Goal: Check status: Check status

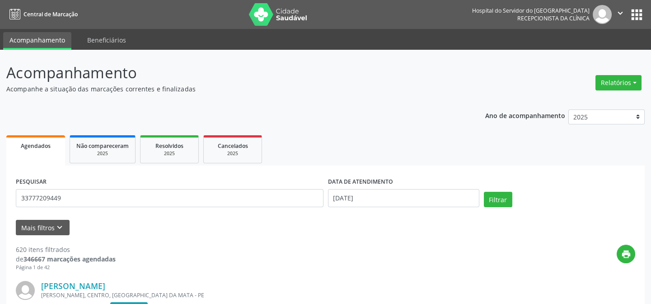
type input "33777209449"
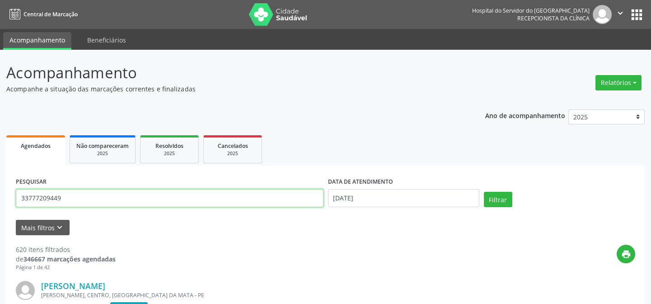
click at [138, 197] on input "33777209449" at bounding box center [170, 198] width 308 height 18
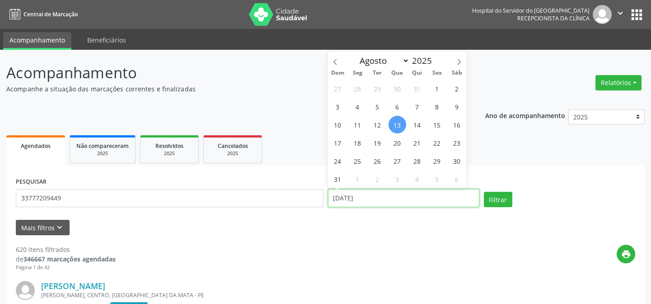
click at [366, 197] on input "[DATE]" at bounding box center [403, 198] width 151 height 18
click at [484, 192] on button "Filtrar" at bounding box center [498, 199] width 28 height 15
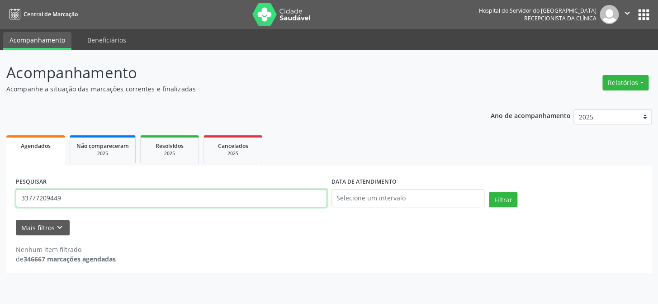
click at [71, 200] on input "33777209449" at bounding box center [171, 198] width 311 height 18
type input "3"
type input "[PERSON_NAME]"
click at [489, 192] on button "Filtrar" at bounding box center [503, 199] width 28 height 15
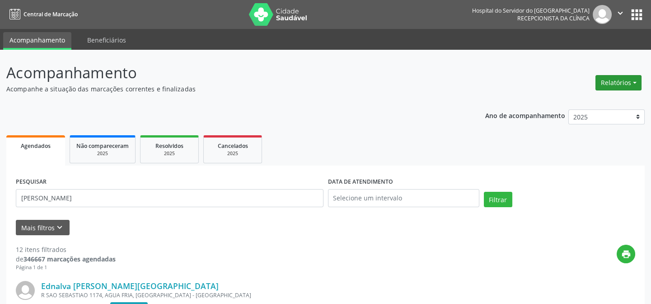
click at [620, 80] on button "Relatórios" at bounding box center [619, 82] width 46 height 15
click at [560, 102] on link "Agendamentos" at bounding box center [593, 101] width 97 height 13
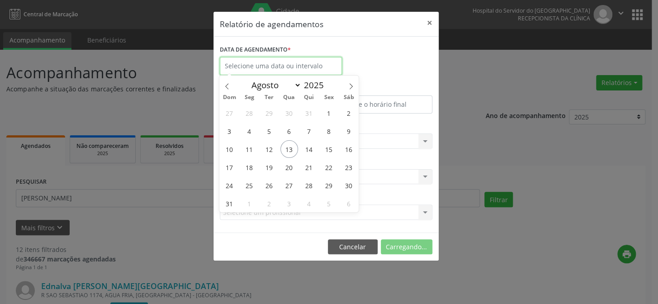
click at [253, 64] on input "text" at bounding box center [281, 66] width 122 height 18
click at [288, 146] on span "13" at bounding box center [289, 149] width 18 height 18
type input "[DATE]"
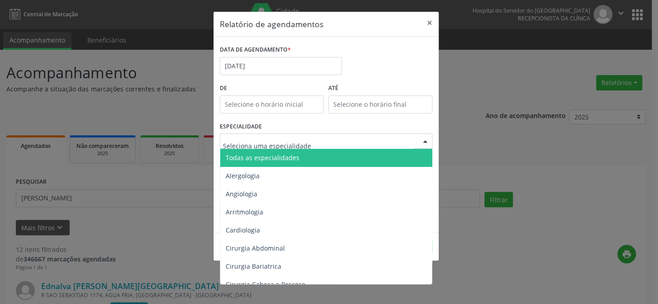
click at [424, 141] on div at bounding box center [425, 141] width 14 height 15
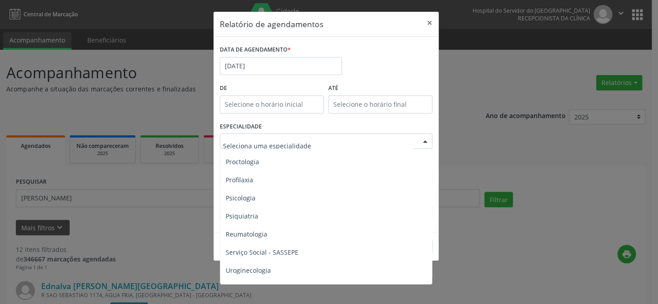
scroll to position [1479, 0]
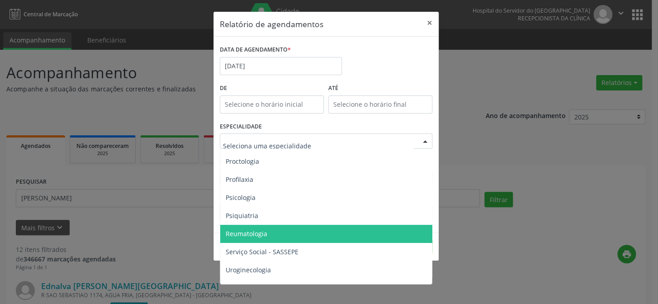
click at [309, 230] on span "Reumatologia" at bounding box center [326, 234] width 213 height 18
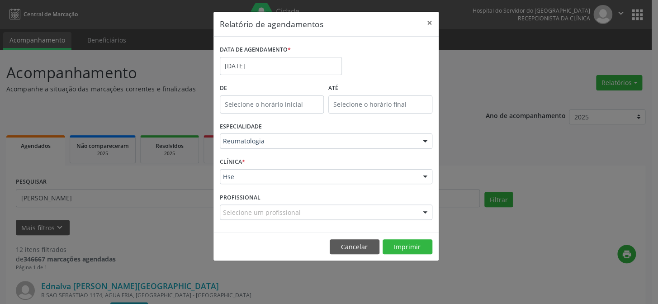
click at [405, 237] on footer "Cancelar Imprimir" at bounding box center [325, 246] width 225 height 28
click at [407, 249] on button "Imprimir" at bounding box center [407, 246] width 50 height 15
